Goal: Transaction & Acquisition: Download file/media

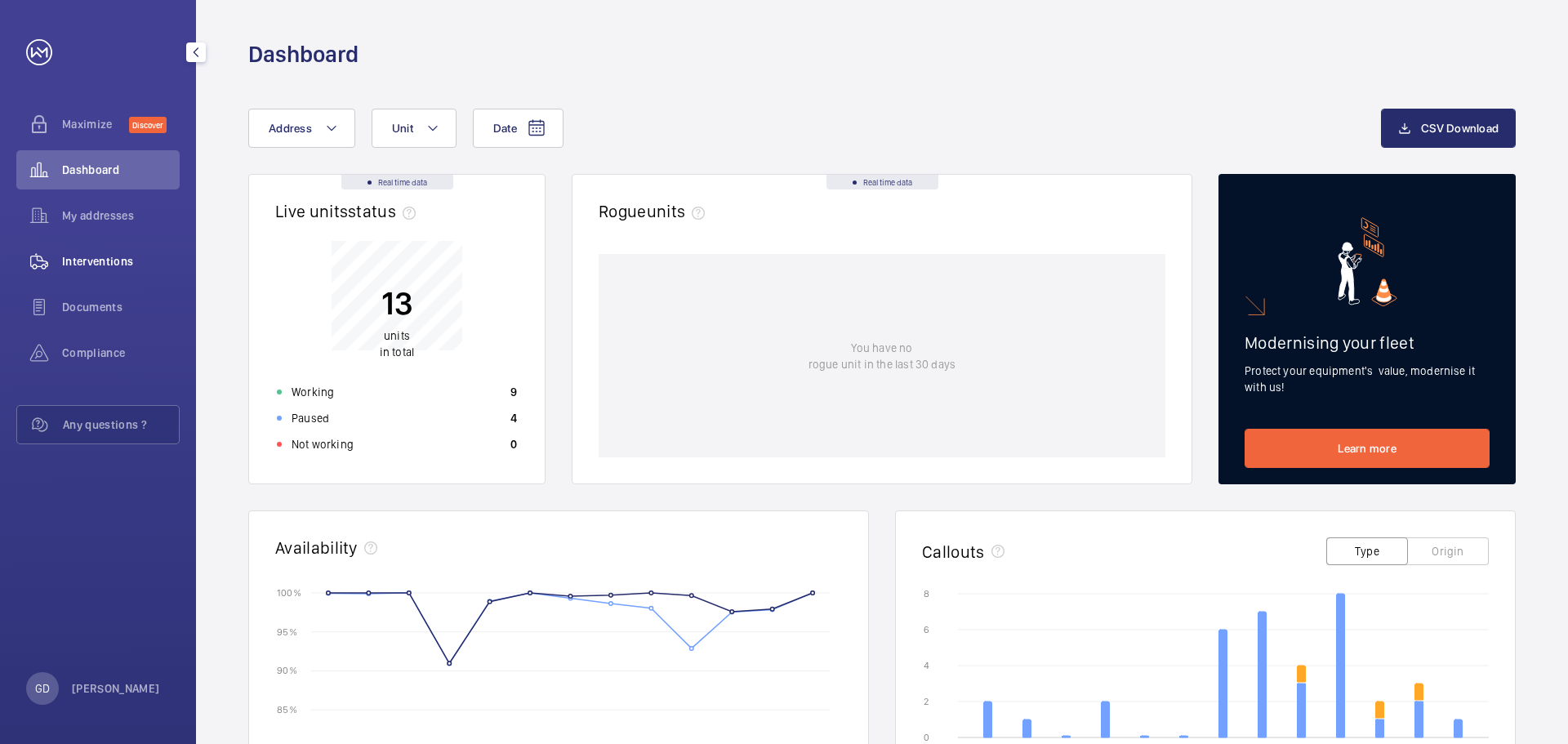
click at [120, 266] on span "Interventions" at bounding box center [121, 261] width 118 height 16
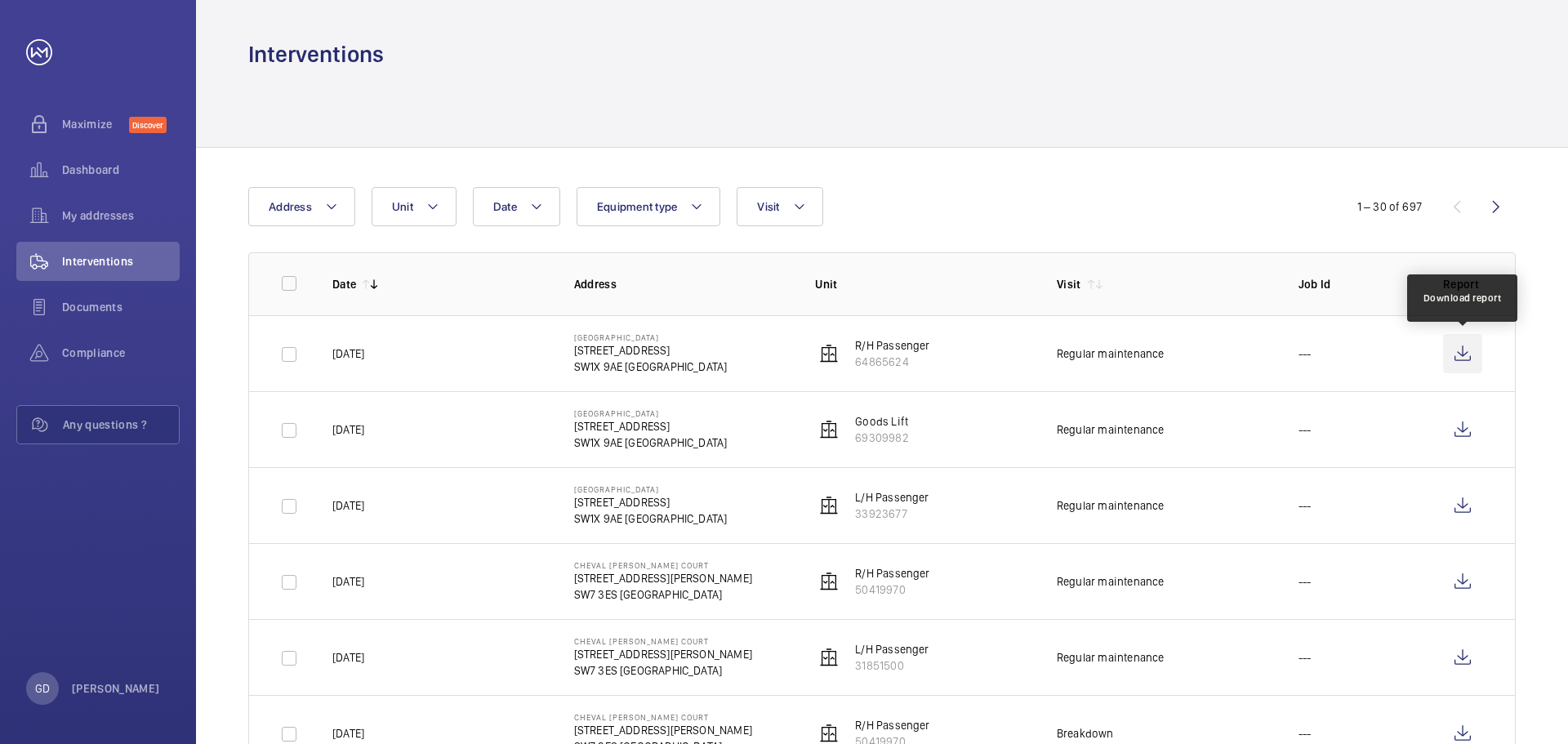
click at [1461, 354] on wm-front-icon-button at bounding box center [1463, 353] width 39 height 39
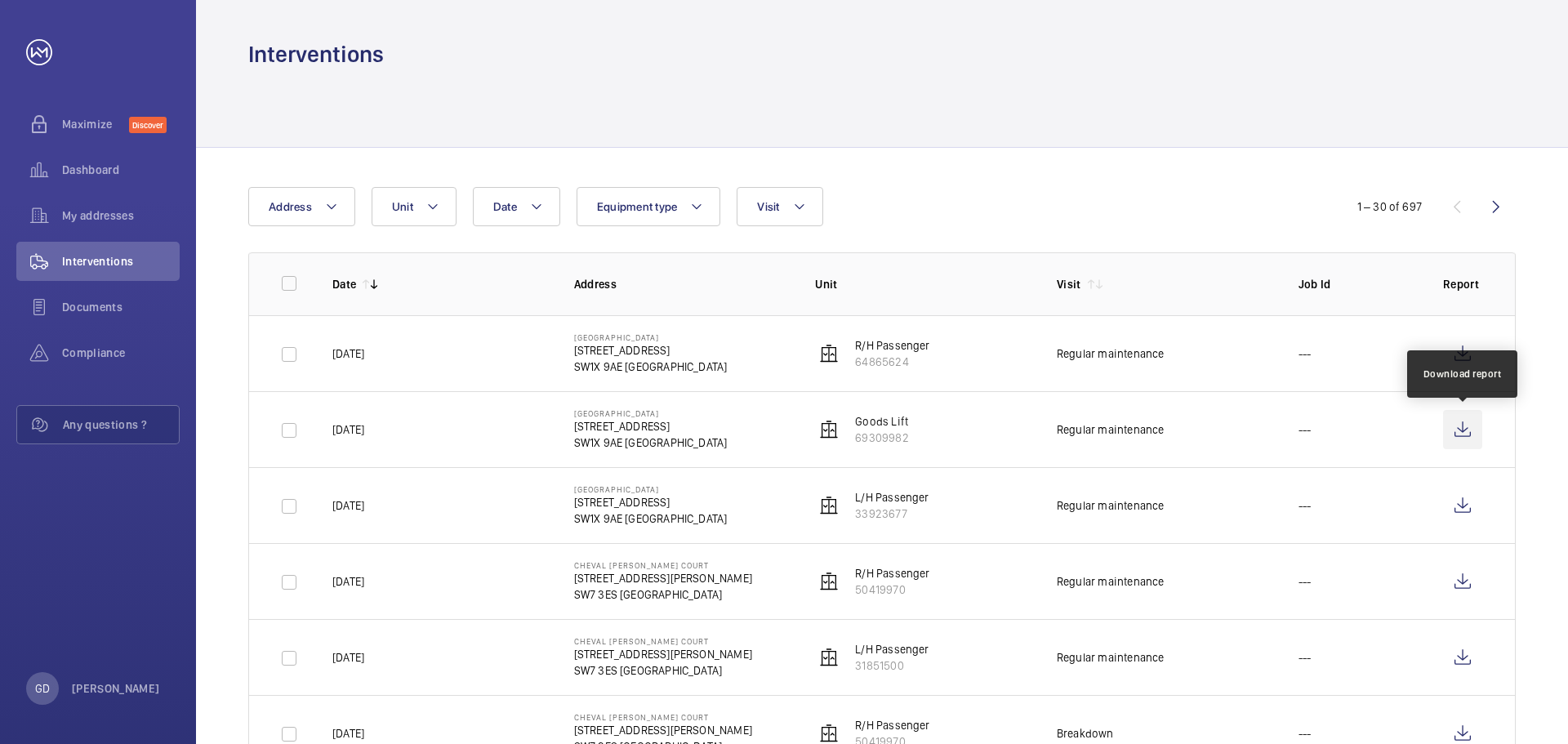
click at [1468, 421] on wm-front-icon-button at bounding box center [1463, 430] width 39 height 39
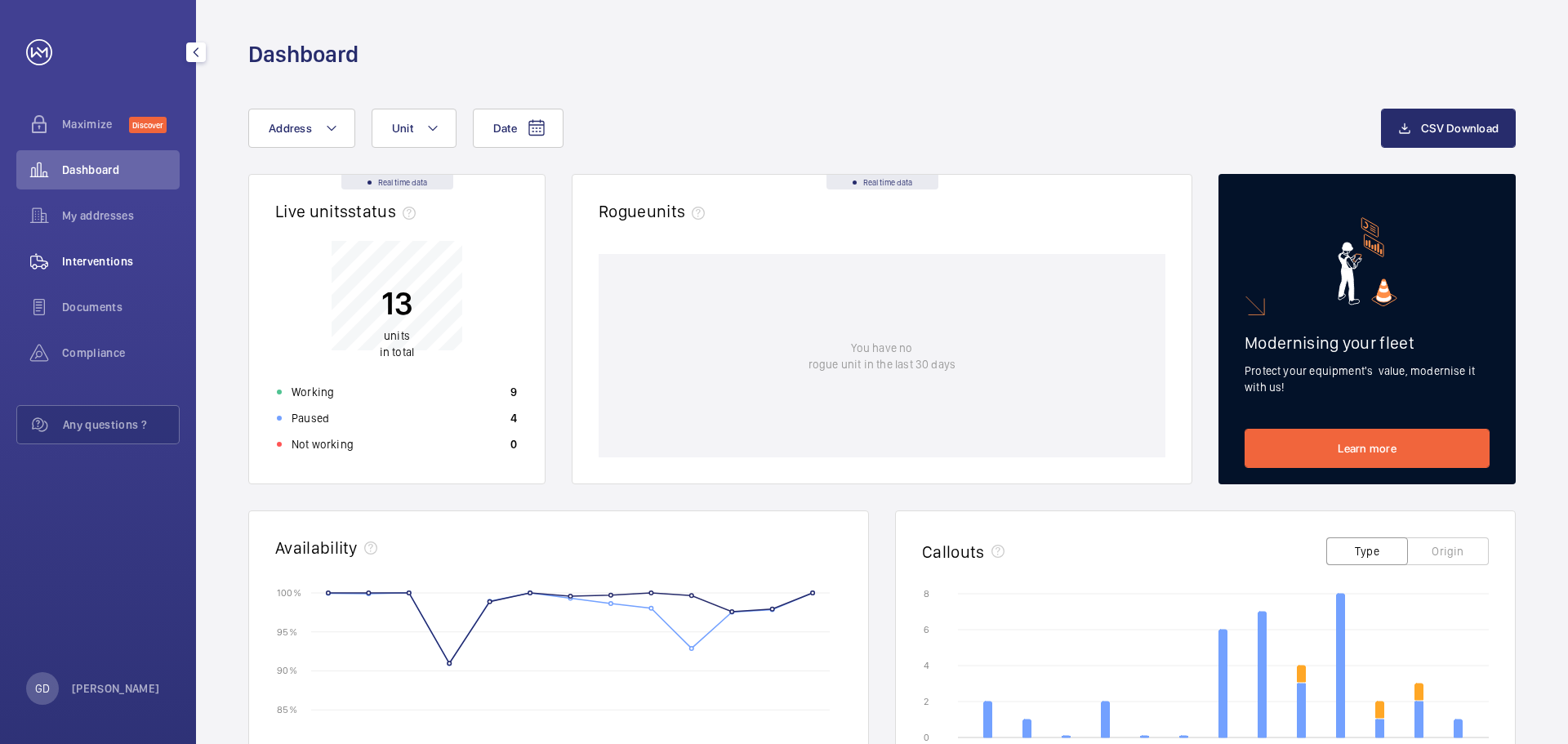
click at [105, 261] on span "Interventions" at bounding box center [121, 261] width 118 height 16
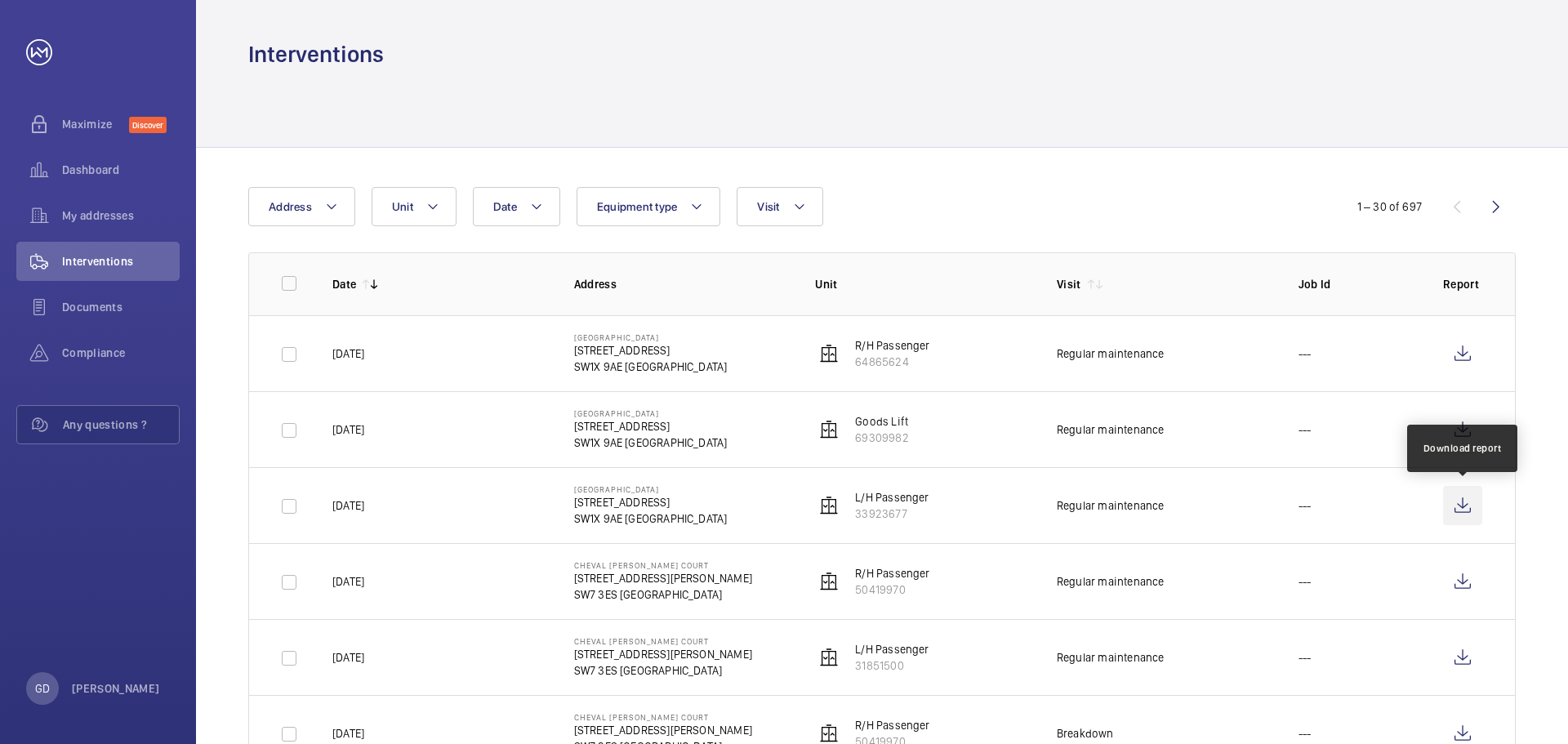
click at [1468, 504] on wm-front-icon-button at bounding box center [1463, 505] width 39 height 39
